Goal: Task Accomplishment & Management: Use online tool/utility

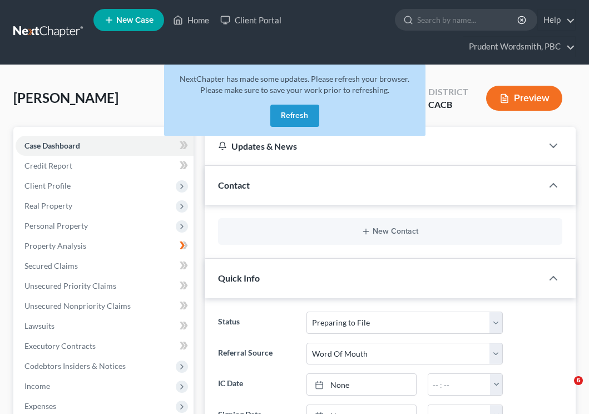
select select "17"
select select "0"
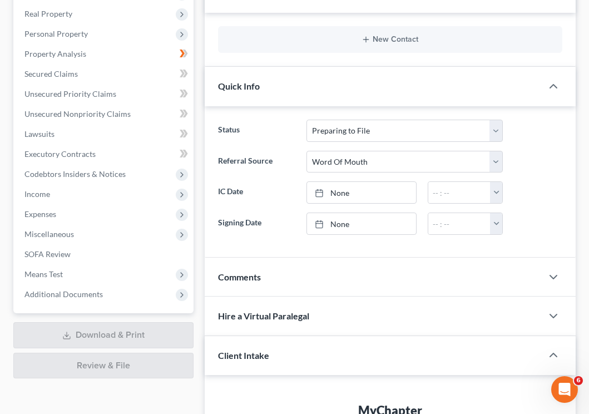
scroll to position [166, 0]
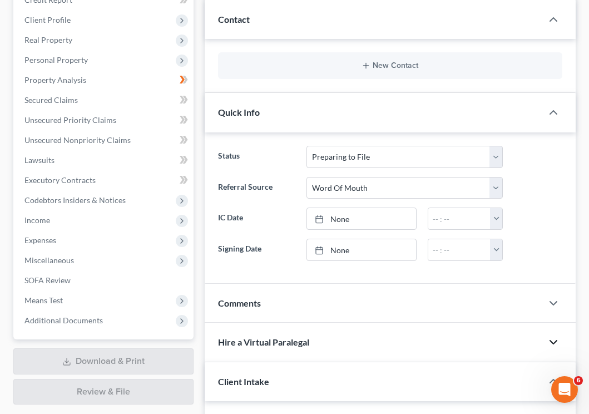
click at [555, 339] on icon "button" at bounding box center [553, 342] width 13 height 13
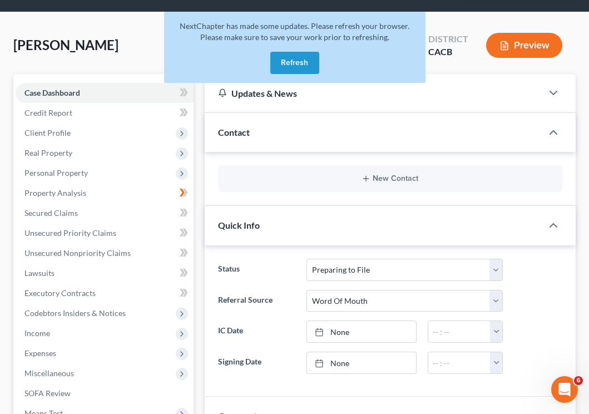
scroll to position [0, 0]
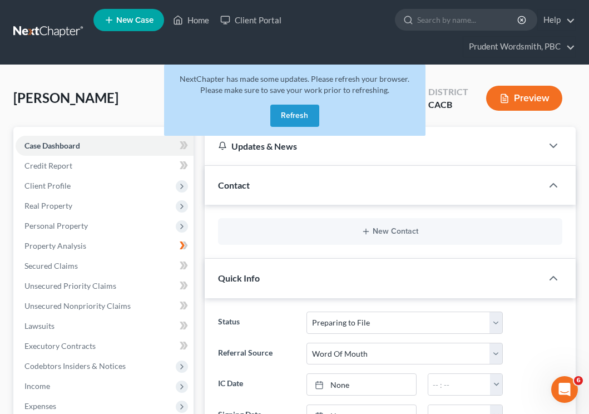
click at [286, 121] on button "Refresh" at bounding box center [295, 116] width 49 height 22
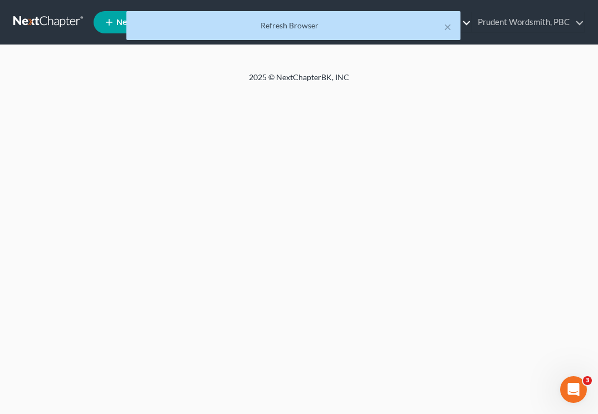
click at [450, 28] on button "×" at bounding box center [448, 26] width 8 height 13
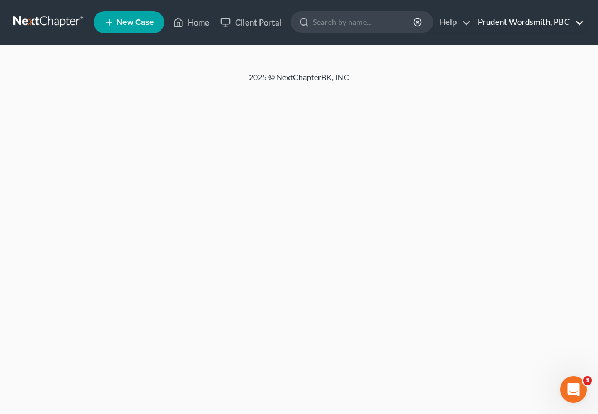
click at [573, 23] on link "Prudent Wordsmith, PBC" at bounding box center [528, 22] width 112 height 20
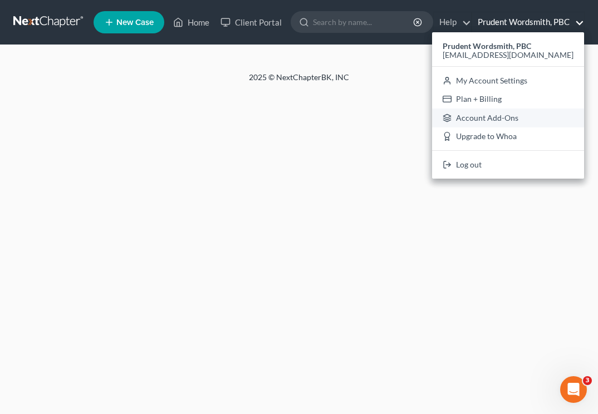
click at [515, 117] on link "Account Add-Ons" at bounding box center [508, 118] width 152 height 19
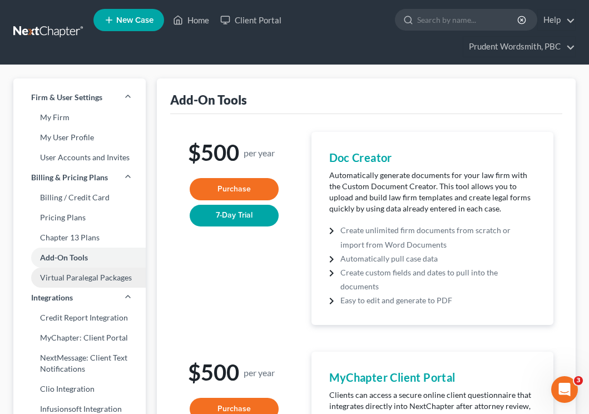
click at [67, 278] on link "Virtual Paralegal Packages" at bounding box center [79, 278] width 132 height 20
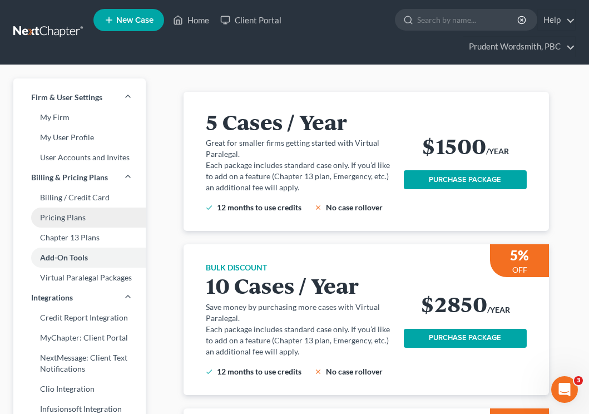
scroll to position [2, 0]
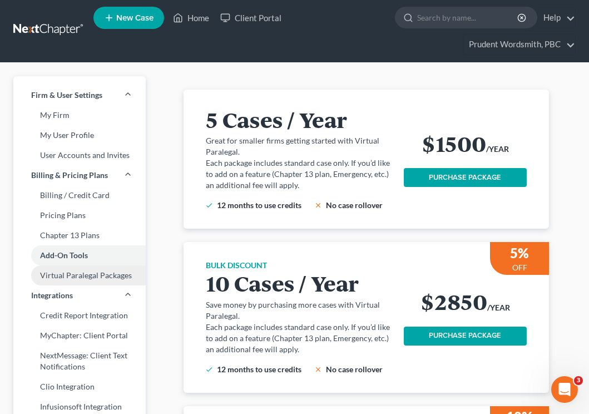
click at [67, 274] on link "Virtual Paralegal Packages" at bounding box center [79, 276] width 132 height 20
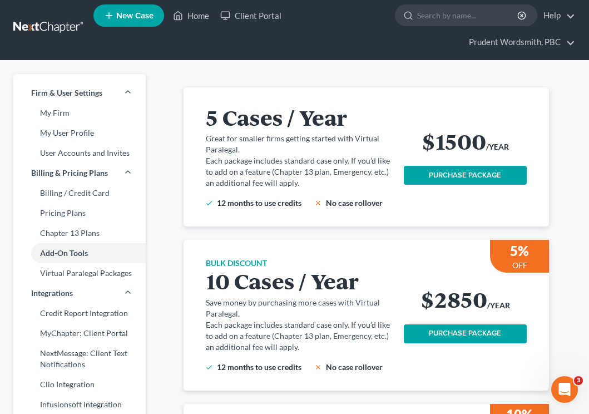
click at [384, 203] on div "12 months to use credits No case rollover" at bounding box center [298, 203] width 185 height 11
click at [362, 131] on div "5 Cases / Year Great for smaller firms getting started with Virtual Paralegal. …" at bounding box center [305, 157] width 198 height 104
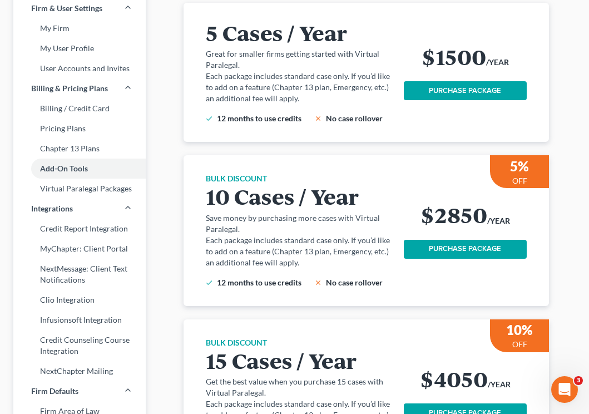
scroll to position [179, 0]
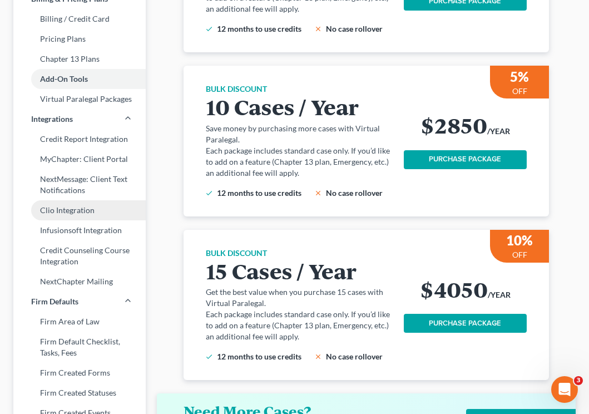
click at [93, 211] on link "Clio Integration" at bounding box center [79, 210] width 132 height 20
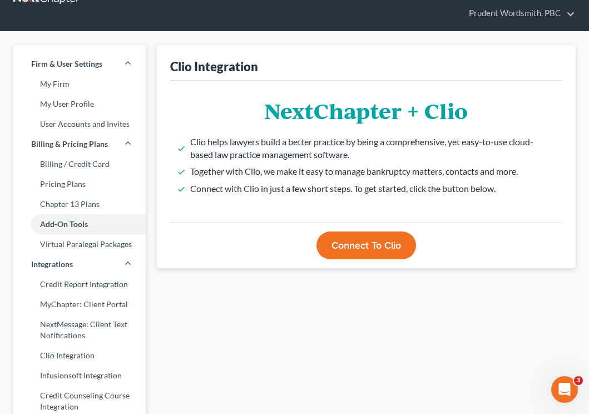
scroll to position [11, 0]
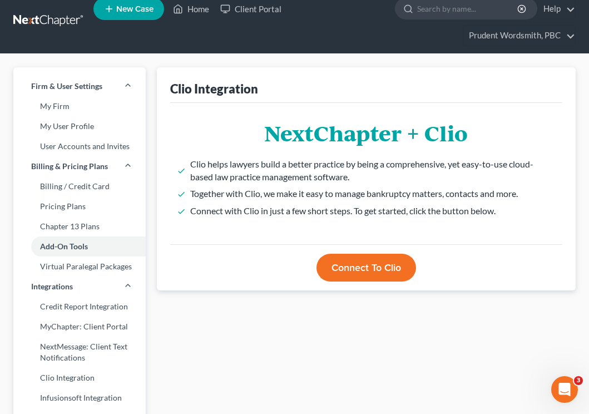
click at [400, 268] on button "Connect to Clio" at bounding box center [367, 268] width 100 height 28
